Goal: Find specific page/section

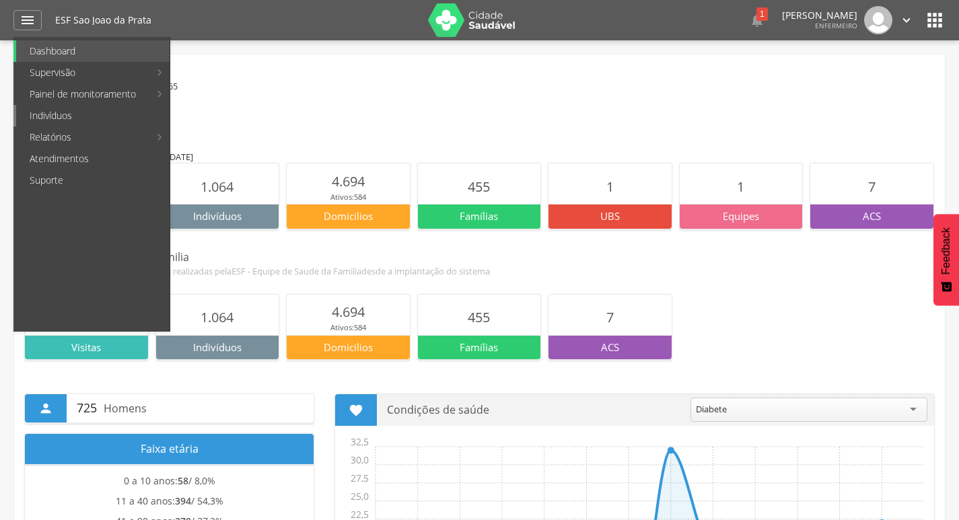
click at [112, 122] on link "Indivíduos" at bounding box center [92, 116] width 153 height 22
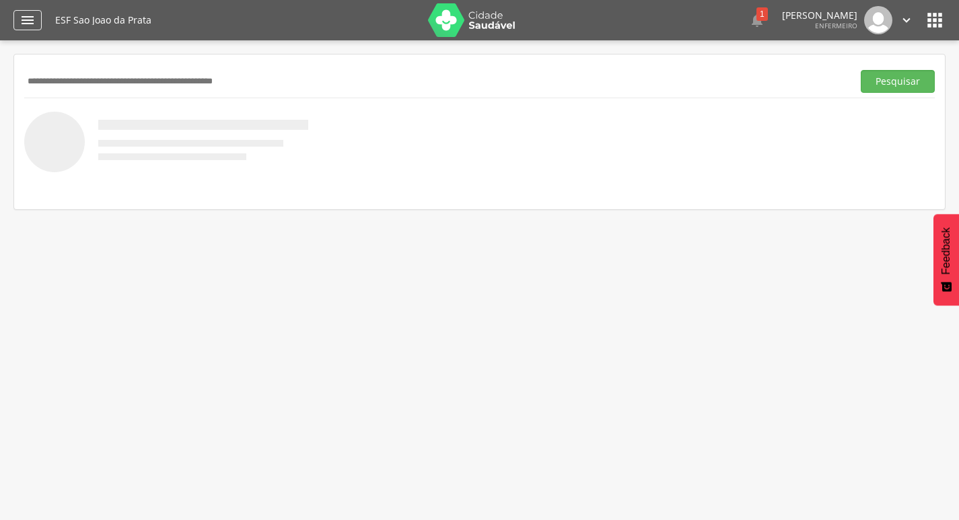
click at [32, 20] on icon "" at bounding box center [28, 20] width 16 height 16
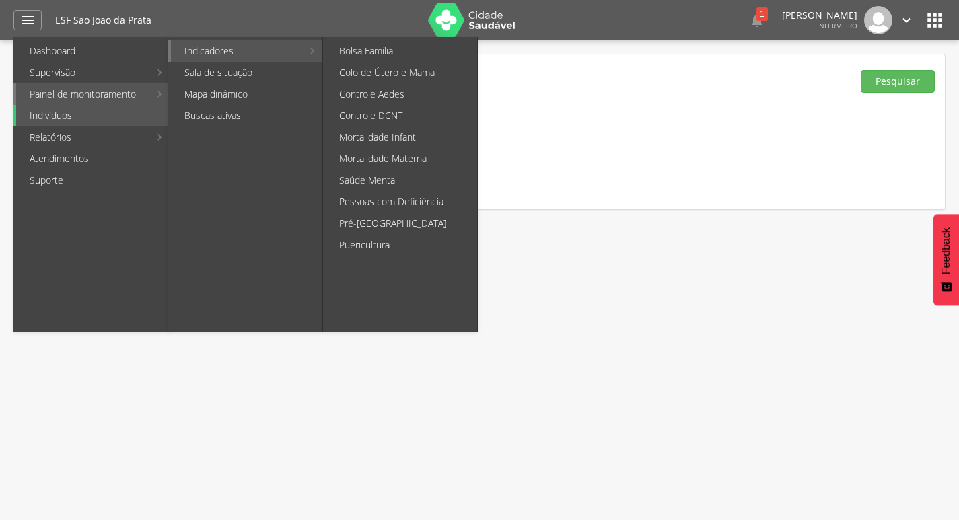
click at [205, 57] on link "Indicadores" at bounding box center [236, 51] width 131 height 22
click at [394, 219] on link "Pré-[GEOGRAPHIC_DATA]" at bounding box center [401, 224] width 151 height 22
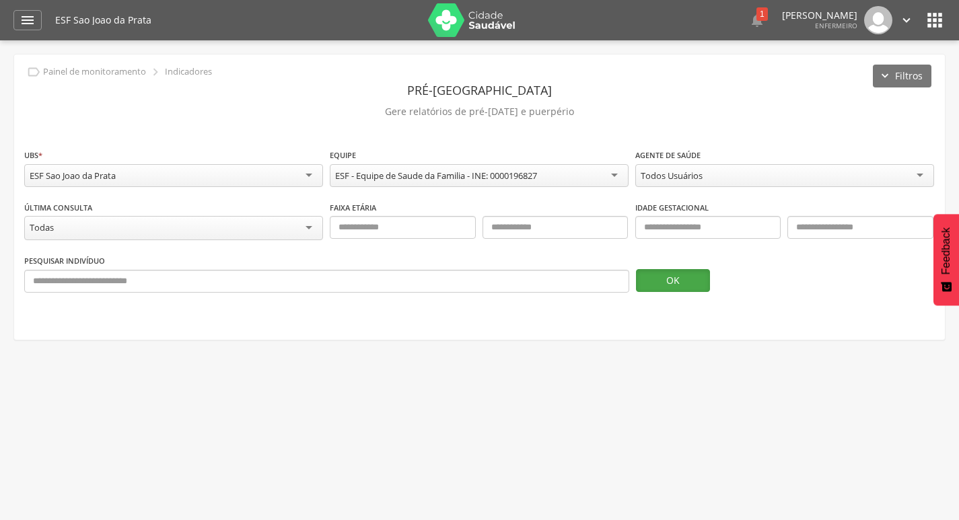
click at [668, 273] on button "OK" at bounding box center [673, 280] width 74 height 23
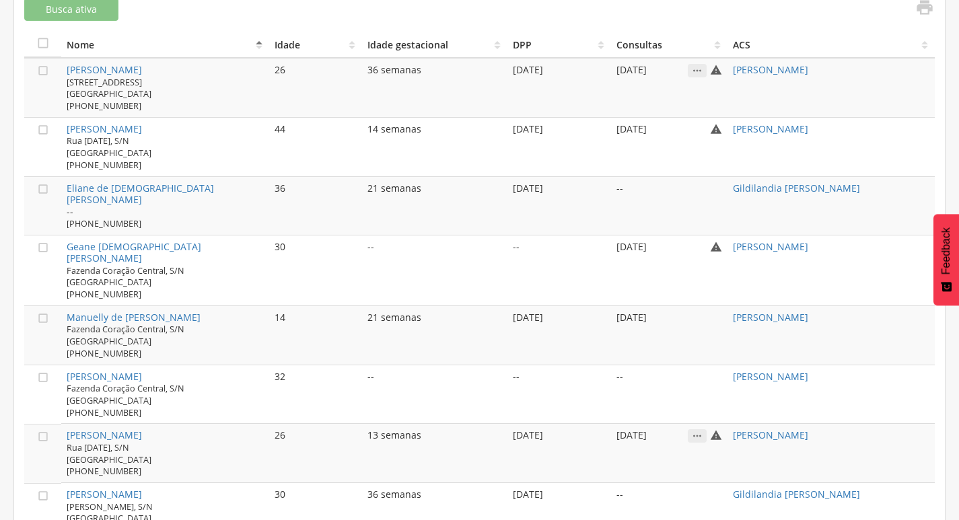
scroll to position [515, 0]
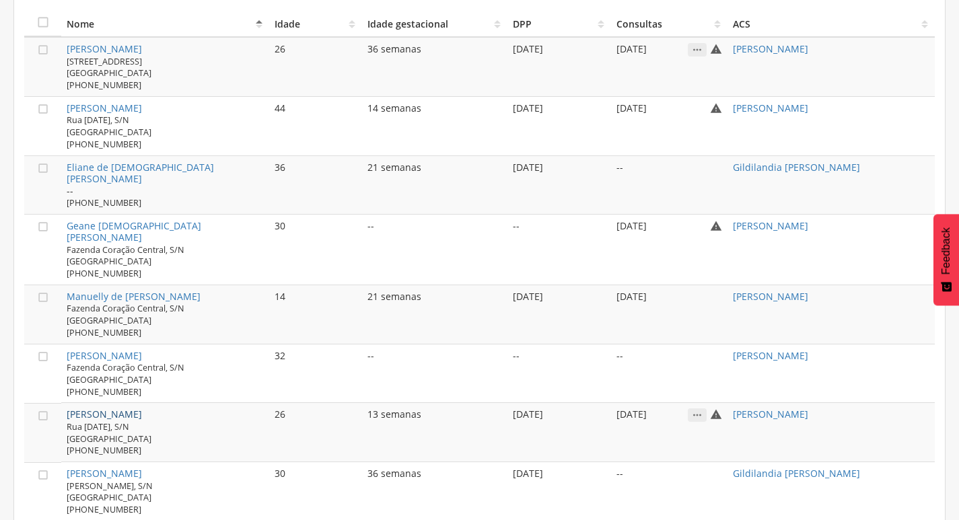
drag, startPoint x: 61, startPoint y: 389, endPoint x: 147, endPoint y: 389, distance: 86.8
click at [147, 403] on td "Sara [GEOGRAPHIC_DATA][STREET_ADDRESS][DATE] [PHONE_NUMBER]" at bounding box center [164, 432] width 207 height 59
copy link "[PERSON_NAME]"
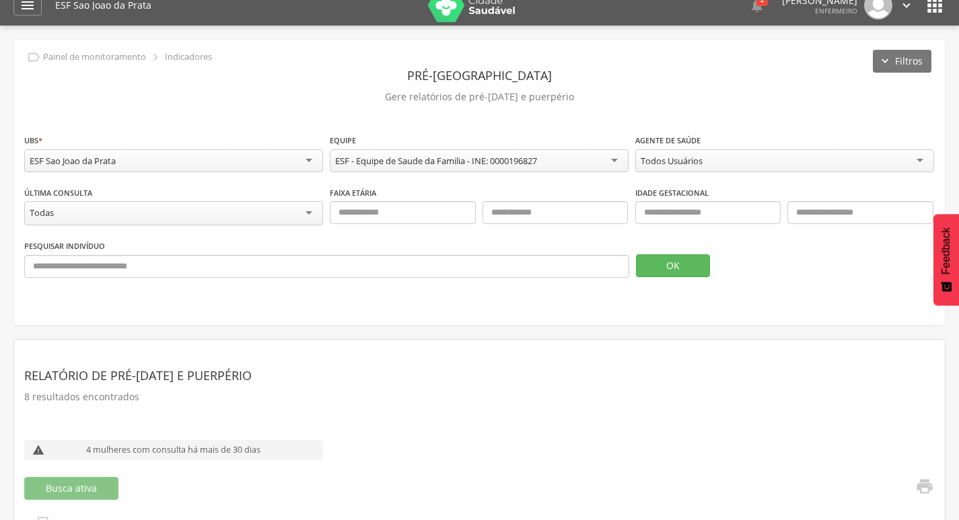
scroll to position [0, 0]
